Goal: Task Accomplishment & Management: Complete application form

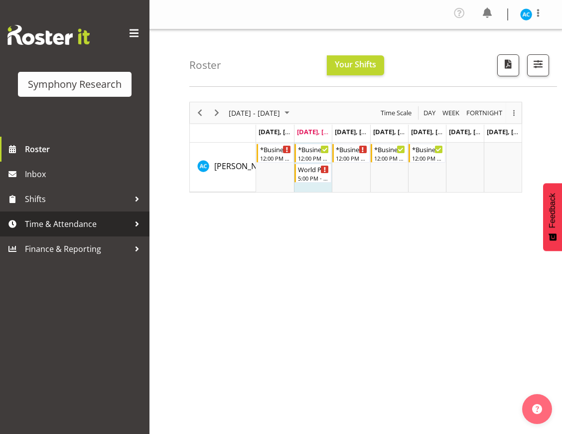
click at [121, 224] on span "Time & Attendance" at bounding box center [77, 223] width 105 height 15
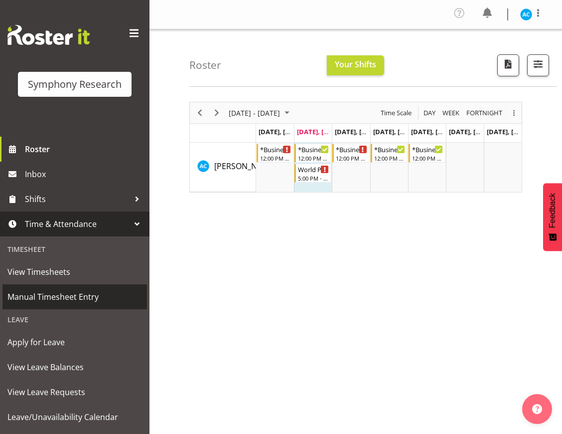
click at [63, 288] on link "Manual Timesheet Entry" at bounding box center [74, 296] width 145 height 25
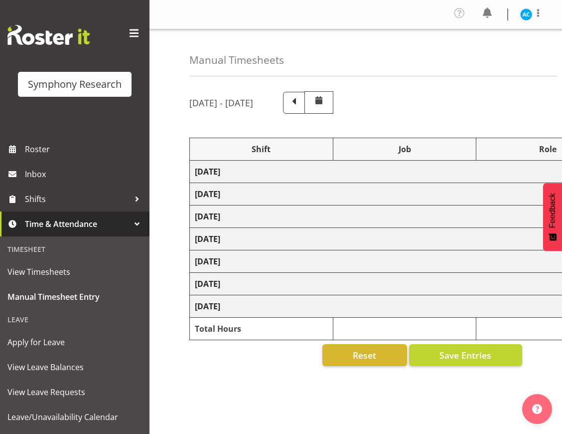
select select "26078"
select select "10499"
select select "47"
select select "26078"
select select "10499"
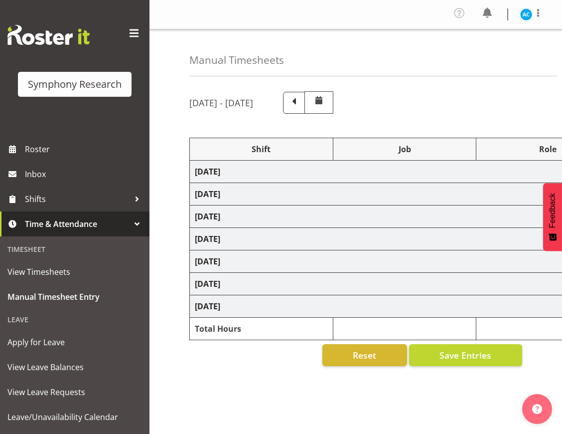
select select "47"
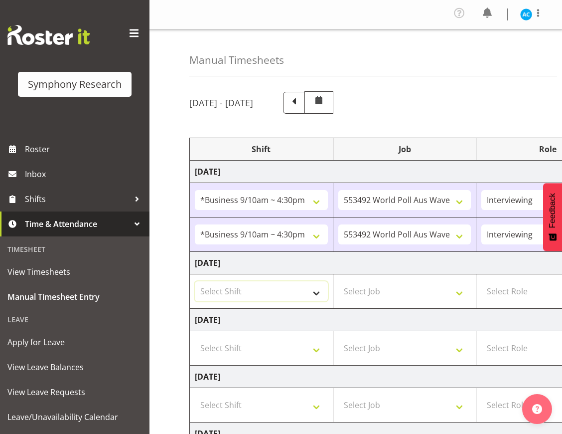
click at [264, 291] on select "Select Shift !!Weekend Residential (Roster IT Shift Label) *Business 9/10am ~ 4…" at bounding box center [261, 291] width 133 height 20
select select "26078"
click at [195, 281] on select "Select Shift !!Weekend Residential (Roster IT Shift Label) *Business 9/10am ~ 4…" at bounding box center [261, 291] width 133 height 20
click at [366, 294] on select "Select Job 550060 IF Admin 553492 World Poll Aus Wave 2 Main 2025 553493 World …" at bounding box center [404, 291] width 133 height 20
select select "10499"
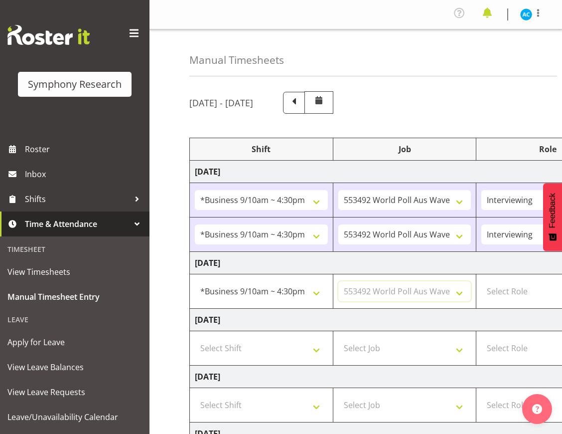
click at [338, 281] on select "Select Job 550060 IF Admin 553492 World Poll Aus Wave 2 Main 2025 553493 World …" at bounding box center [404, 291] width 133 height 20
click at [507, 287] on select "Select Role Briefing Interviewing" at bounding box center [548, 291] width 133 height 20
select select "47"
click at [482, 281] on select "Select Role Briefing Interviewing" at bounding box center [548, 291] width 133 height 20
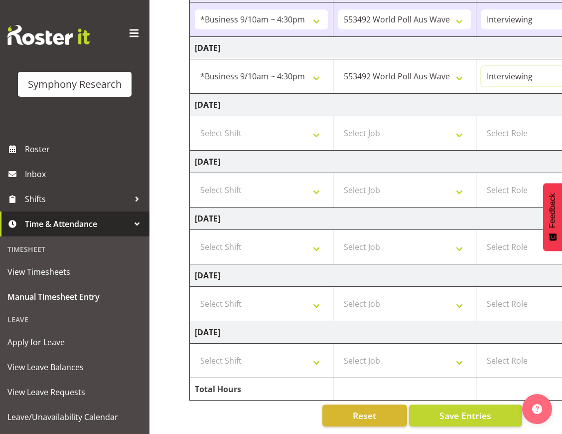
scroll to position [0, 325]
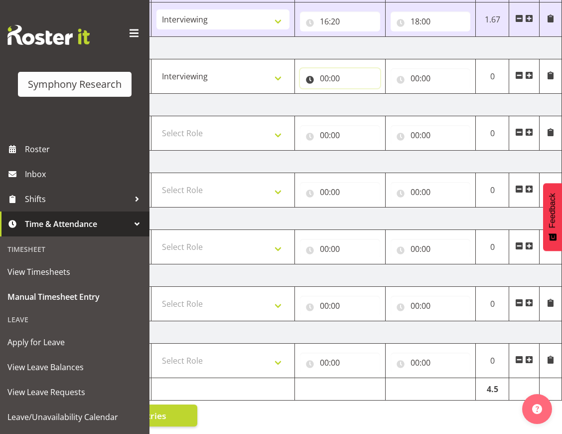
click at [364, 73] on input "00:00" at bounding box center [340, 78] width 80 height 20
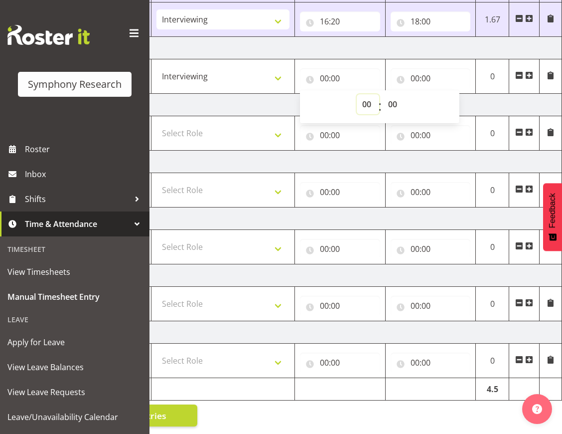
click at [366, 94] on select "00 01 02 03 04 05 06 07 08 09 10 11 12 13 14 15 16 17 18 19 20 21 22 23" at bounding box center [368, 104] width 22 height 20
select select "13"
click at [423, 69] on input "00:00" at bounding box center [431, 78] width 80 height 20
type input "13:00"
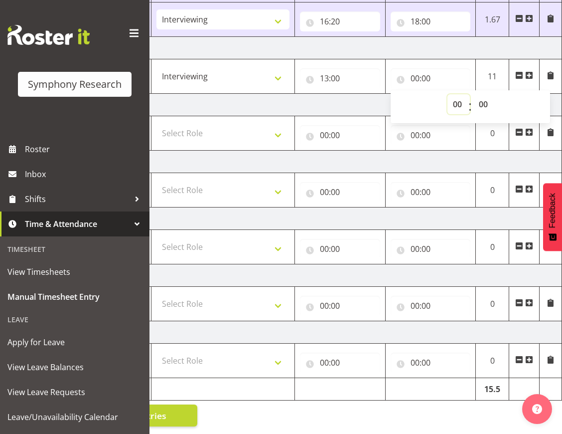
click at [458, 97] on select "00 01 02 03 04 05 06 07 08 09 10 11 12 13 14 15 16 17 18 19 20 21 22 23" at bounding box center [459, 104] width 22 height 20
select select "15"
click at [448, 94] on select "00 01 02 03 04 05 06 07 08 09 10 11 12 13 14 15 16 17 18 19 20 21 22 23" at bounding box center [459, 104] width 22 height 20
type input "15:00"
select select "40"
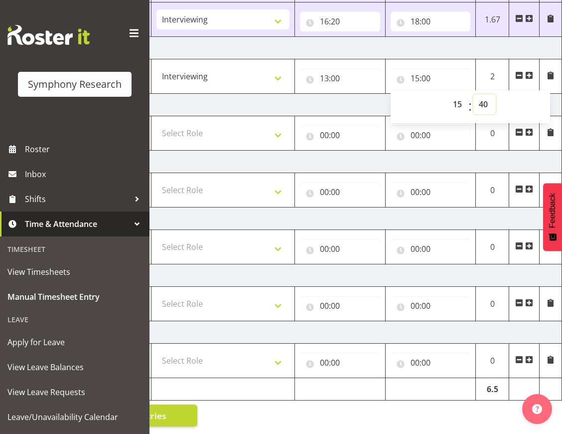
type input "15:40"
click at [530, 71] on span at bounding box center [529, 75] width 8 height 8
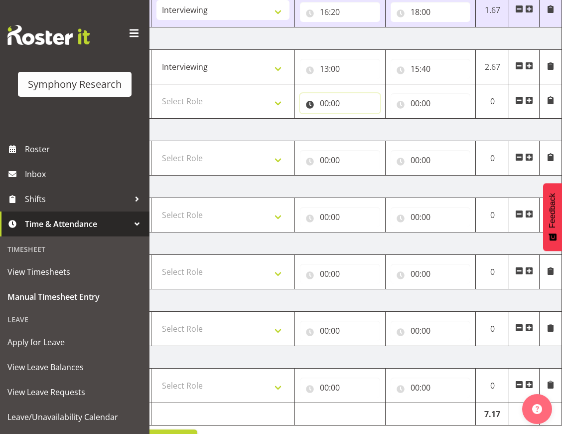
click at [332, 109] on input "00:00" at bounding box center [340, 103] width 80 height 20
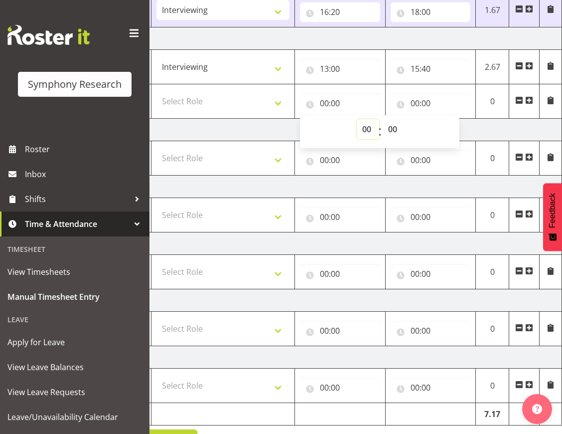
click at [370, 122] on select "00 01 02 03 04 05 06 07 08 09 10 11 12 13 14 15 16 17 18 19 20 21 22 23" at bounding box center [368, 129] width 22 height 20
select select "16"
click at [357, 119] on select "00 01 02 03 04 05 06 07 08 09 10 11 12 13 14 15 16 17 18 19 20 21 22 23" at bounding box center [368, 129] width 22 height 20
type input "16:00"
select select "10"
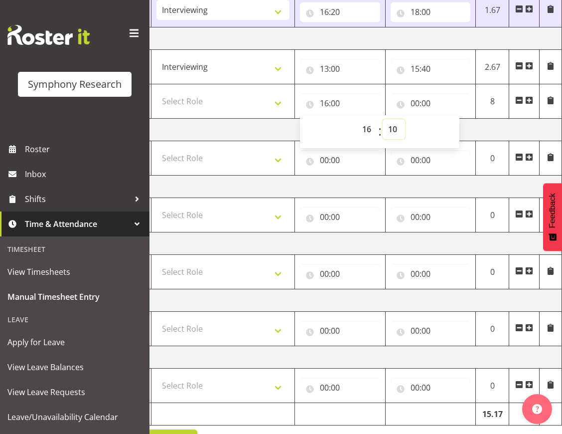
type input "16:10"
click at [416, 104] on input "00:00" at bounding box center [431, 103] width 80 height 20
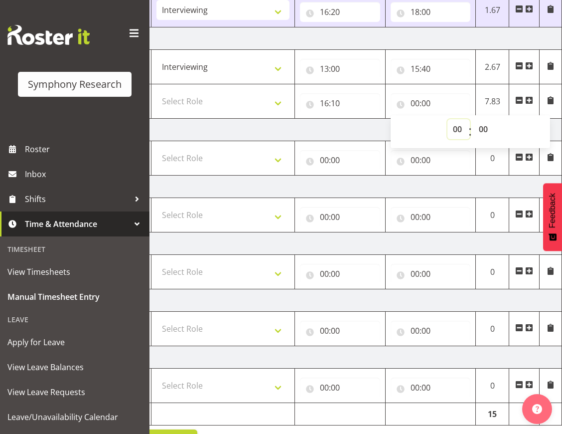
select select "10"
type input "10:00"
select select "18"
type input "18:00"
click at [269, 97] on select "Select Role Briefing Interviewing" at bounding box center [223, 101] width 133 height 20
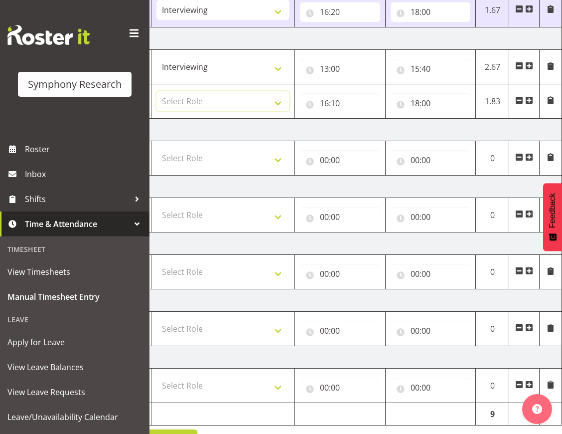
select select "47"
click at [157, 91] on select "Select Role Briefing Interviewing" at bounding box center [223, 101] width 133 height 20
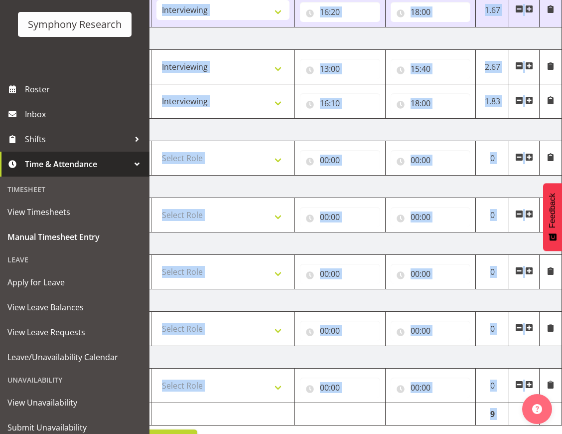
drag, startPoint x: 167, startPoint y: 428, endPoint x: 149, endPoint y: 428, distance: 17.9
click at [149, 428] on div "Symphony Research Roster Inbox Shifts Time & Attendance Timesheet View Timeshee…" at bounding box center [281, 117] width 562 height 683
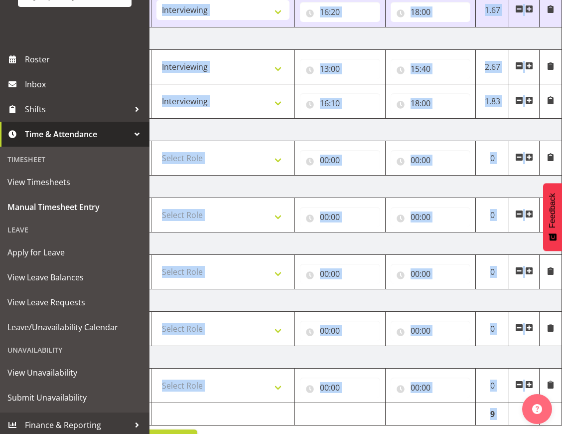
click at [260, 130] on td "Wednesday 10th September 2025" at bounding box center [213, 130] width 697 height 22
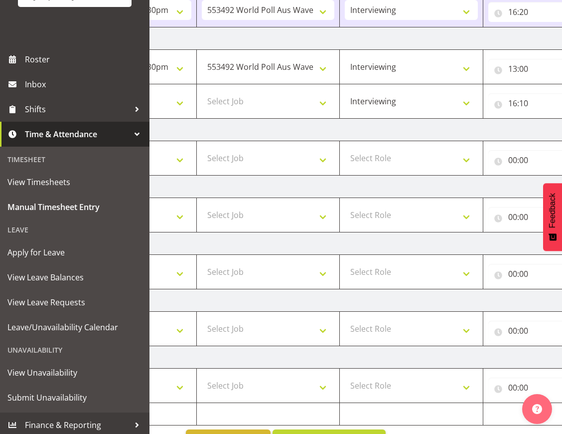
scroll to position [0, 0]
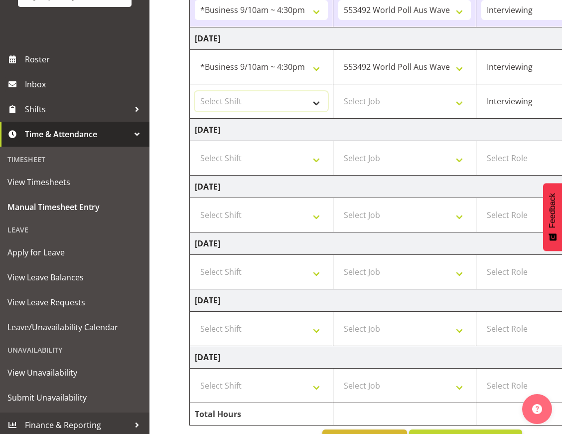
click at [264, 99] on select "Select Shift !!Weekend Residential (Roster IT Shift Label) *Business 9/10am ~ 4…" at bounding box center [261, 101] width 133 height 20
select select "26078"
click at [195, 91] on select "Select Shift !!Weekend Residential (Roster IT Shift Label) *Business 9/10am ~ 4…" at bounding box center [261, 101] width 133 height 20
click at [372, 101] on select "Select Job 550060 IF Admin 553492 World Poll Aus Wave 2 Main 2025 553493 World …" at bounding box center [404, 101] width 133 height 20
select select "10499"
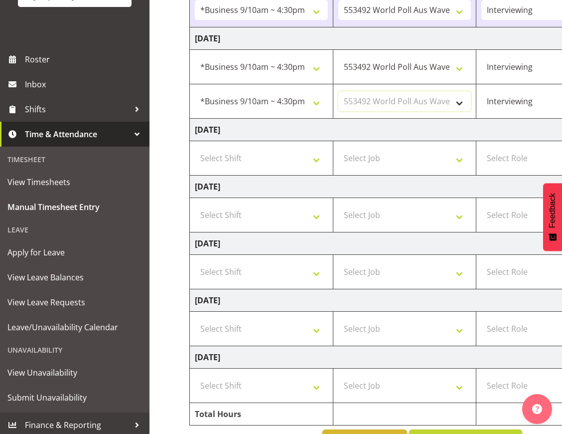
click at [338, 91] on select "Select Job 550060 IF Admin 553492 World Poll Aus Wave 2 Main 2025 553493 World …" at bounding box center [404, 101] width 133 height 20
click at [452, 429] on button "Save Entries" at bounding box center [465, 440] width 113 height 22
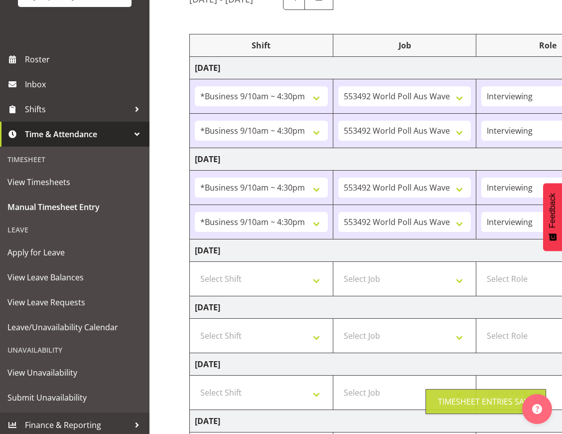
scroll to position [46, 0]
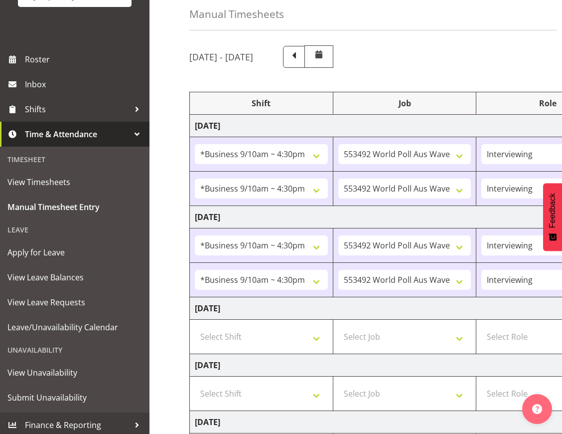
click at [535, 58] on div "September 8th - September 14th 2025 Shift Job Role Start Time End Time Total Mo…" at bounding box center [375, 337] width 373 height 599
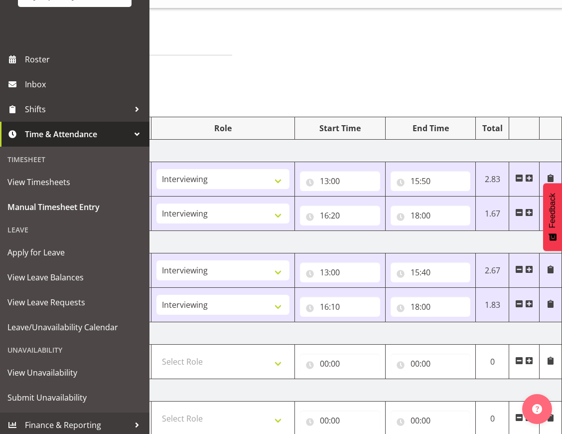
scroll to position [0, 0]
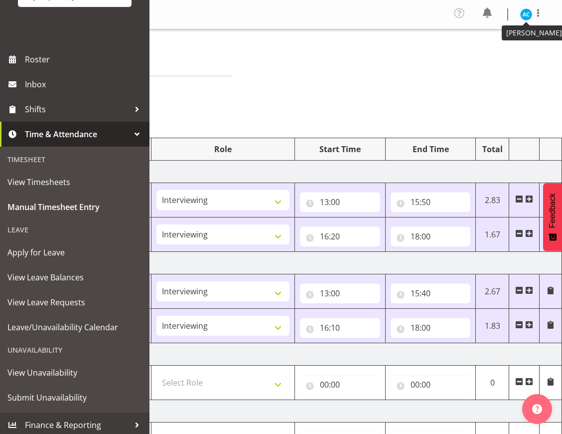
click at [527, 10] on img at bounding box center [526, 14] width 12 height 12
click at [493, 58] on link "Log Out" at bounding box center [497, 55] width 96 height 18
